Goal: Task Accomplishment & Management: Use online tool/utility

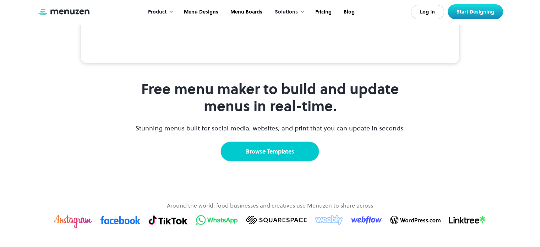
scroll to position [391, 0]
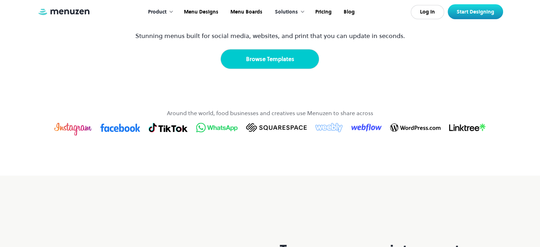
click at [268, 69] on link "Browse Templates" at bounding box center [269, 59] width 99 height 20
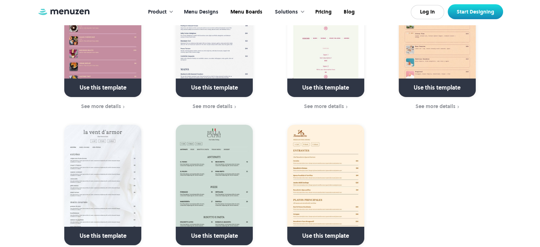
scroll to position [2343, 0]
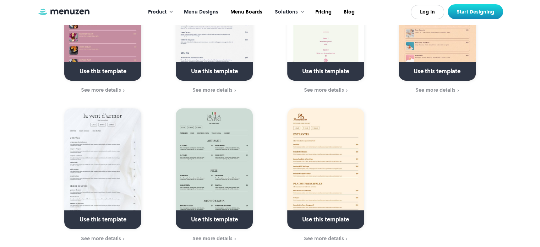
click at [99, 144] on img at bounding box center [102, 168] width 77 height 120
drag, startPoint x: 117, startPoint y: 208, endPoint x: 133, endPoint y: 97, distance: 112.6
click at [118, 213] on link at bounding box center [103, 222] width 103 height 18
